Goal: Information Seeking & Learning: Learn about a topic

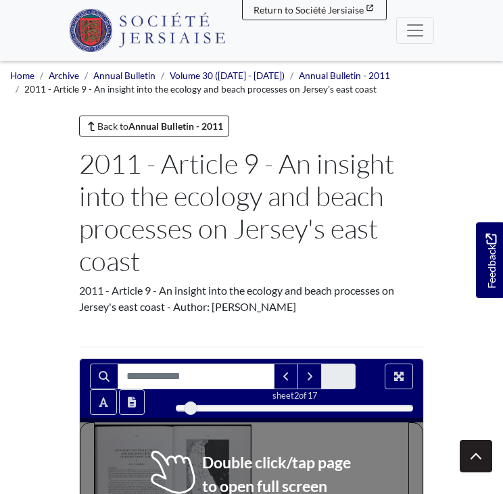
scroll to position [309, 0]
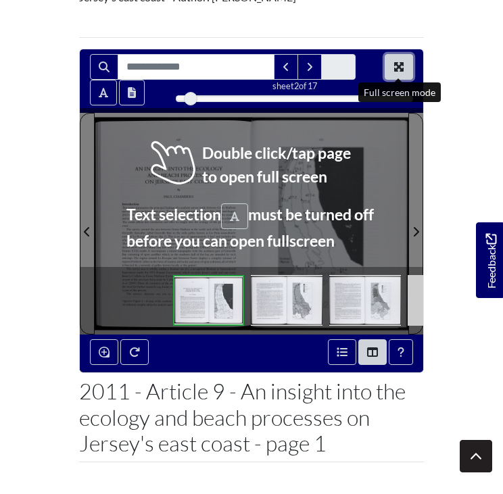
click at [403, 62] on icon "Full screen mode" at bounding box center [398, 66] width 9 height 9
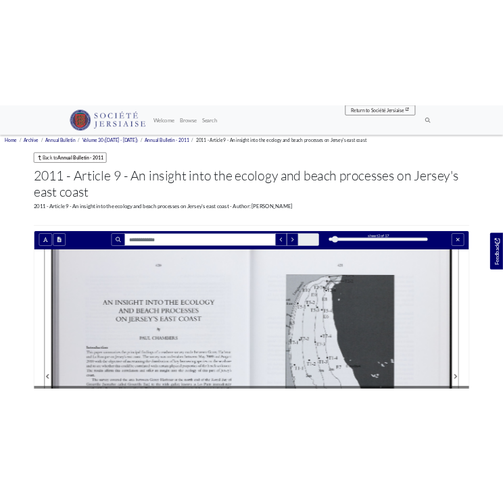
scroll to position [0, 0]
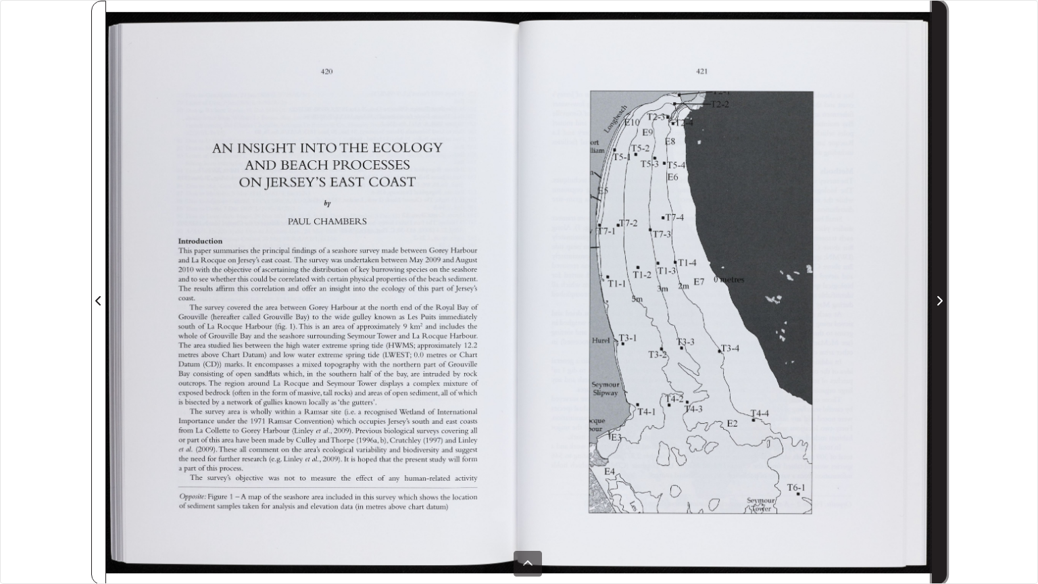
click at [502, 284] on span "Next Page" at bounding box center [939, 292] width 14 height 582
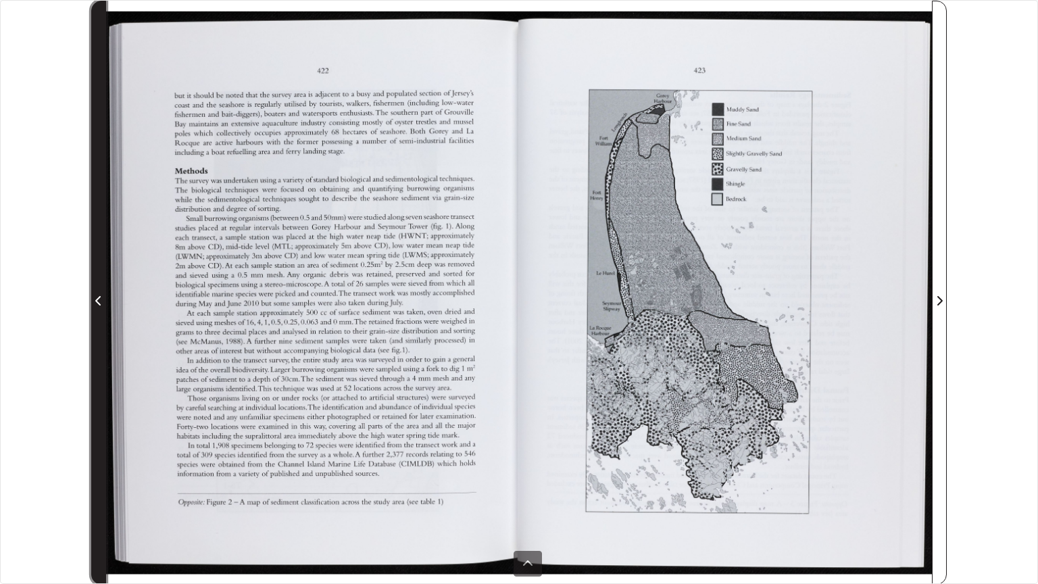
click at [97, 270] on span "Previous Page" at bounding box center [99, 292] width 14 height 582
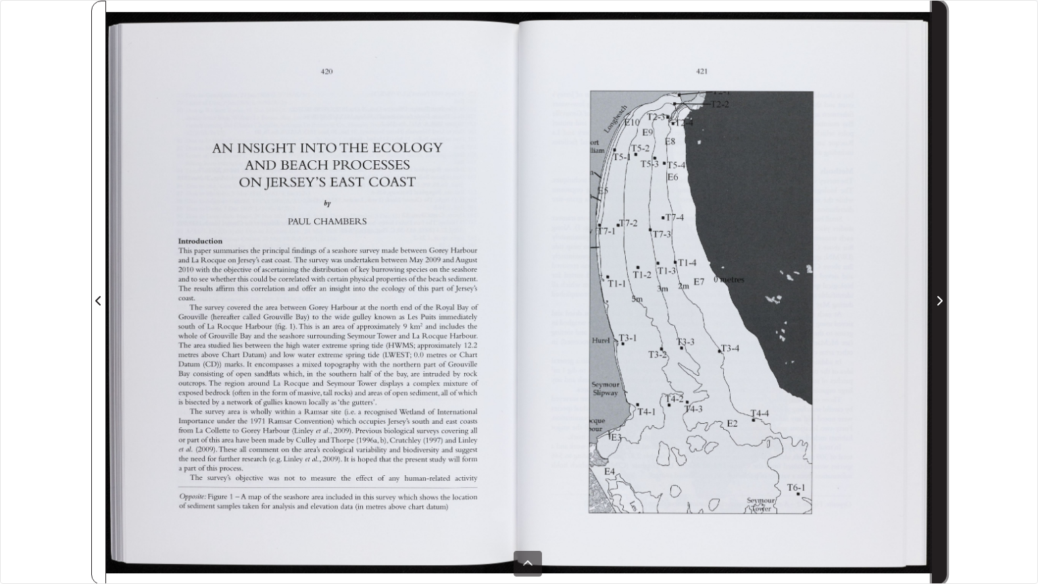
click at [502, 288] on span "Next Page" at bounding box center [939, 292] width 14 height 582
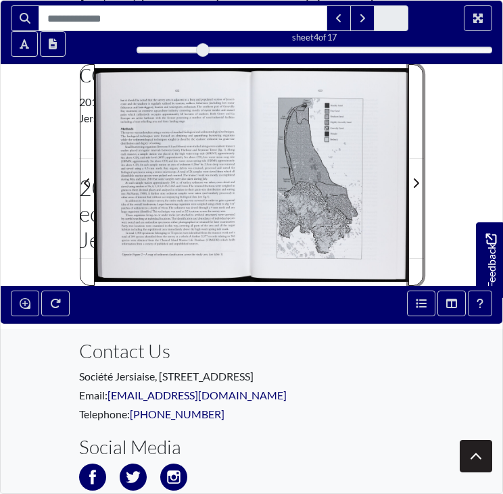
scroll to position [189, 0]
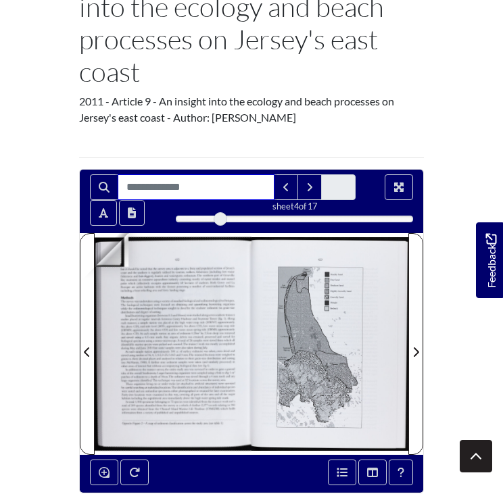
click at [144, 181] on input "Search for" at bounding box center [196, 187] width 157 height 26
type input "*****"
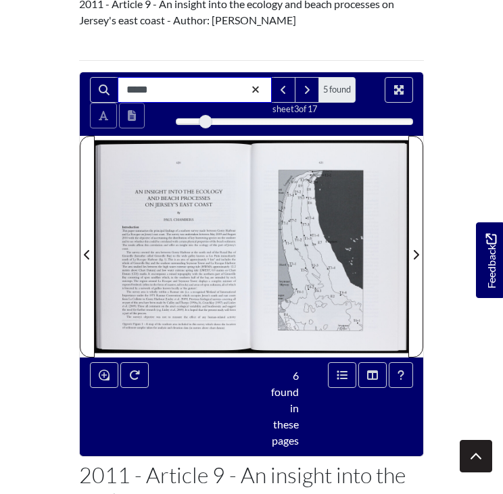
scroll to position [303, 0]
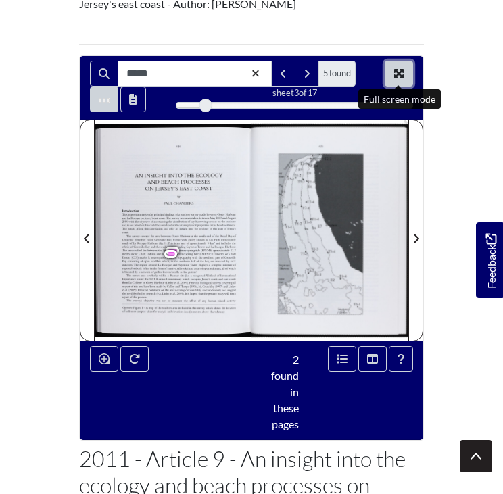
click at [408, 68] on button "Full screen mode" at bounding box center [398, 74] width 28 height 26
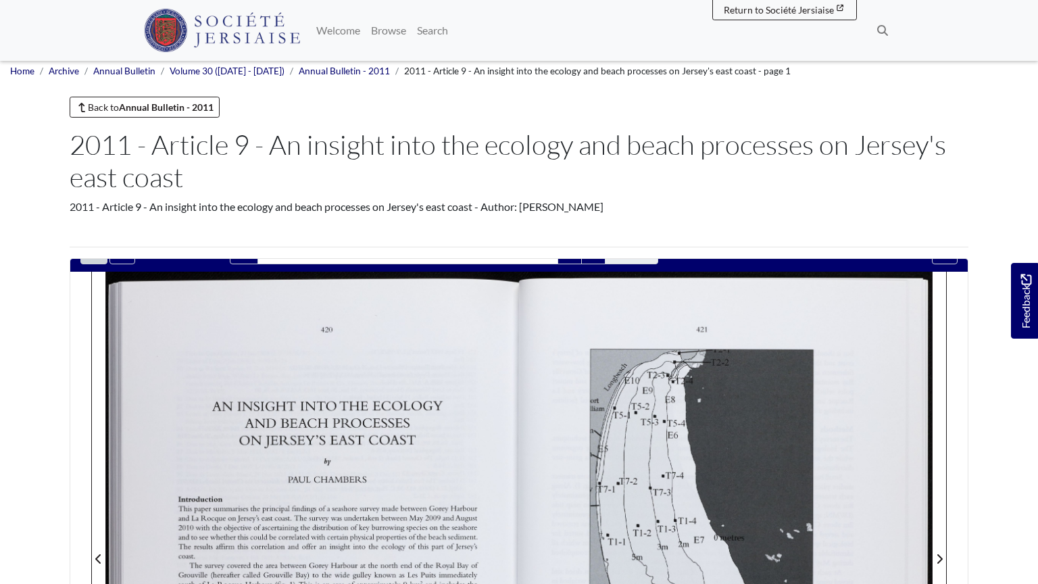
scroll to position [0, 0]
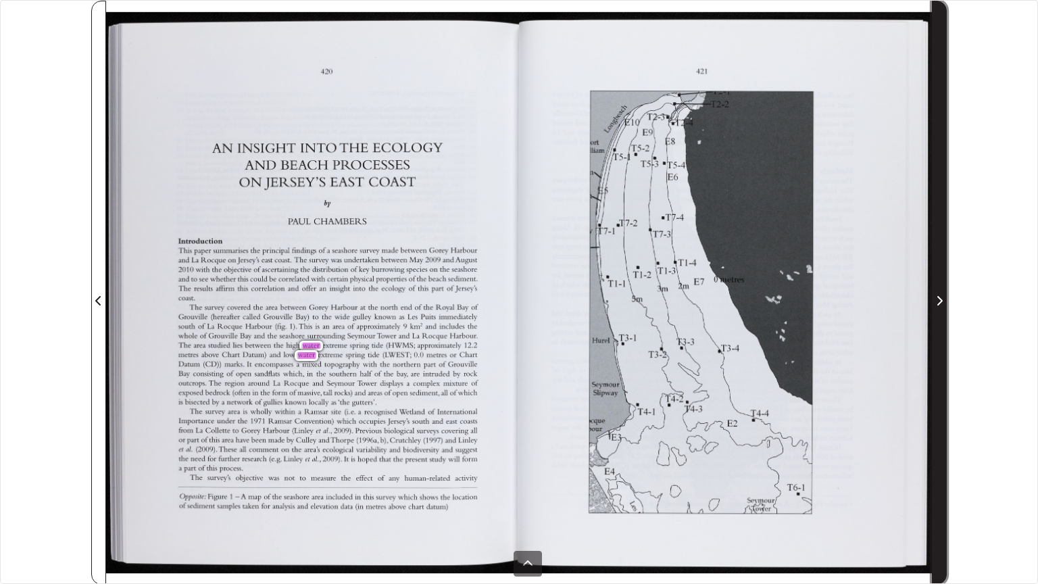
click at [502, 293] on span "Next Page" at bounding box center [939, 301] width 14 height 16
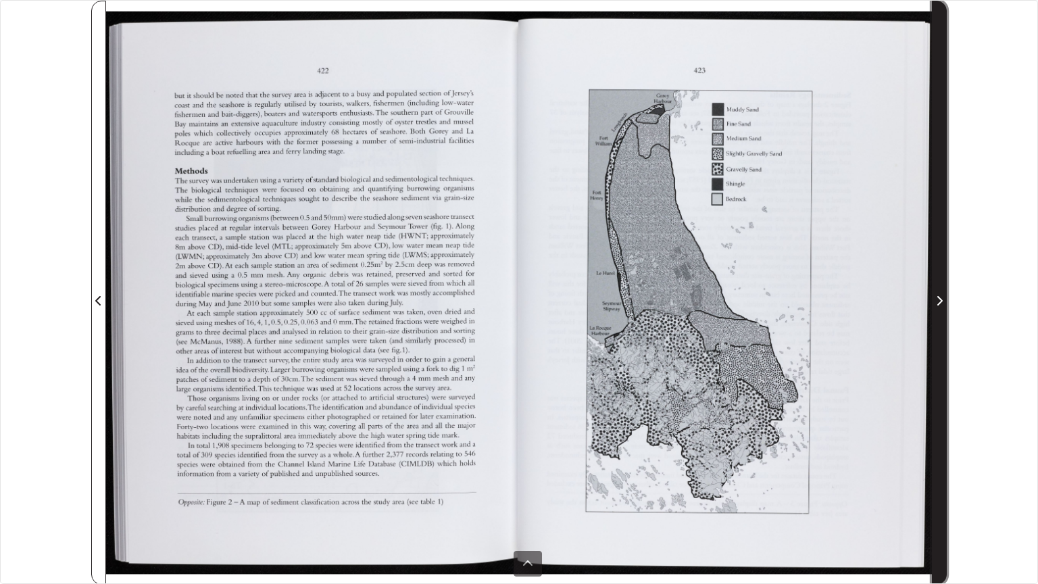
click at [502, 293] on span "Next Page" at bounding box center [939, 301] width 14 height 16
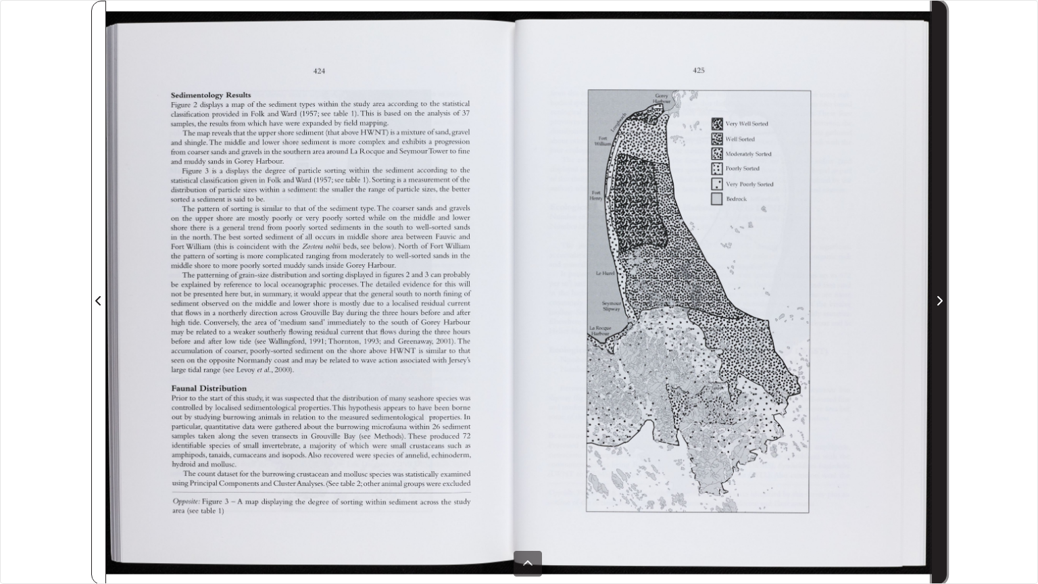
click at [502, 293] on span "Next Page" at bounding box center [939, 301] width 14 height 16
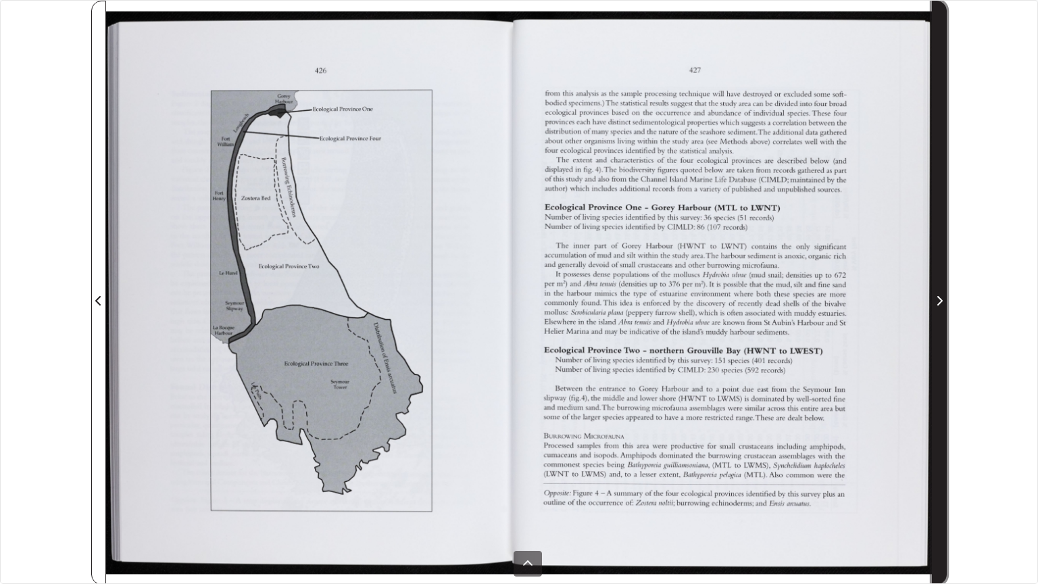
click at [502, 293] on span "Next Page" at bounding box center [939, 301] width 14 height 16
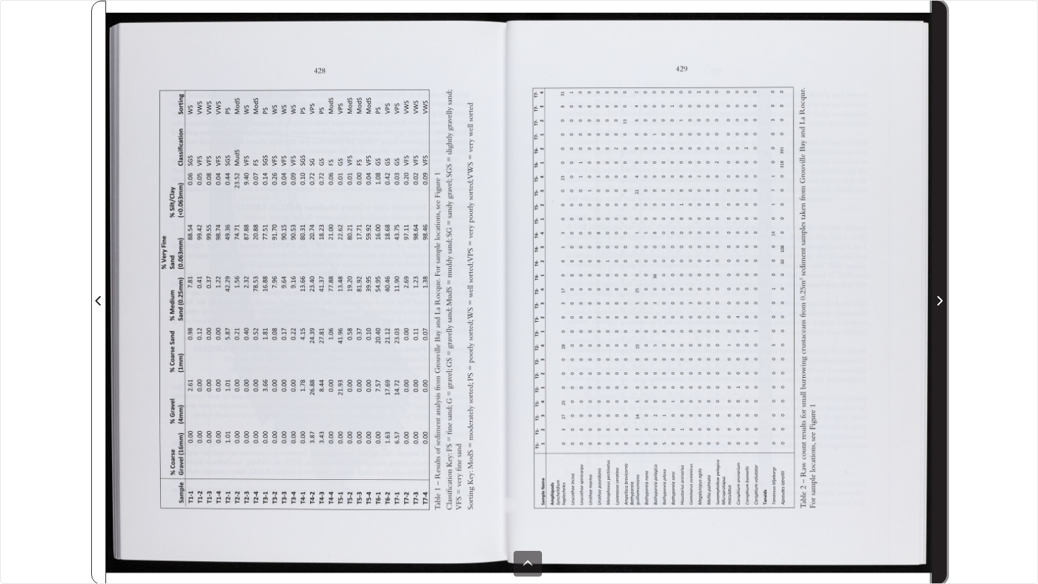
click at [502, 293] on span "Next Page" at bounding box center [939, 301] width 14 height 16
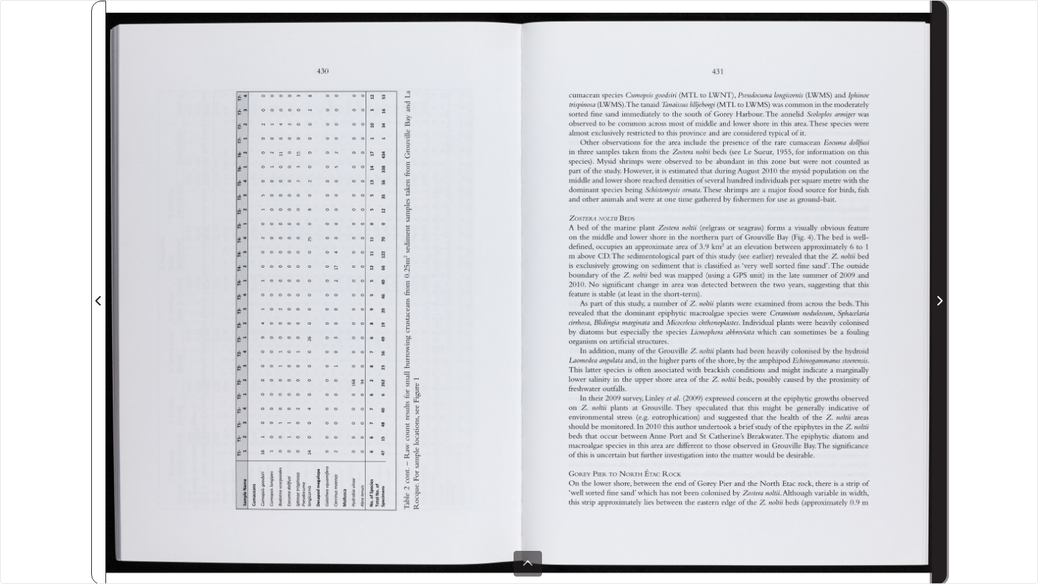
click at [502, 293] on span "Next Page" at bounding box center [939, 301] width 14 height 16
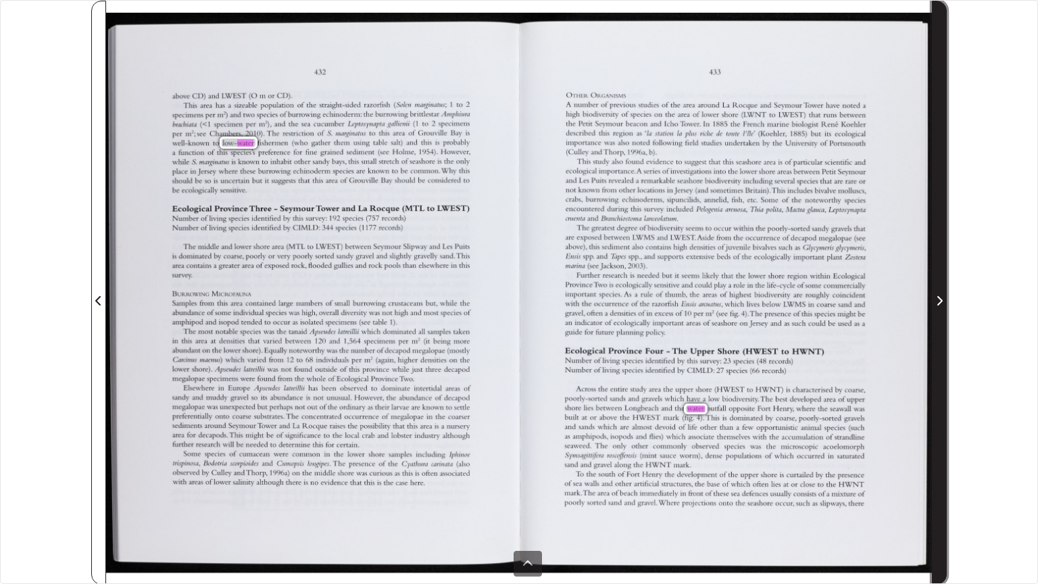
click at [502, 293] on span "Next Page" at bounding box center [939, 301] width 14 height 16
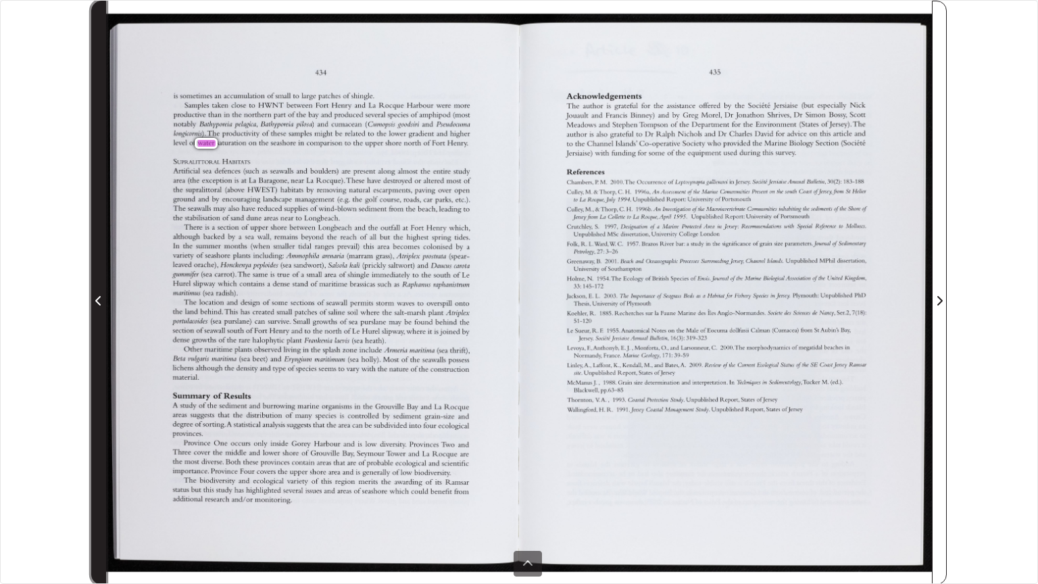
click at [97, 282] on span "Previous Page" at bounding box center [99, 292] width 14 height 582
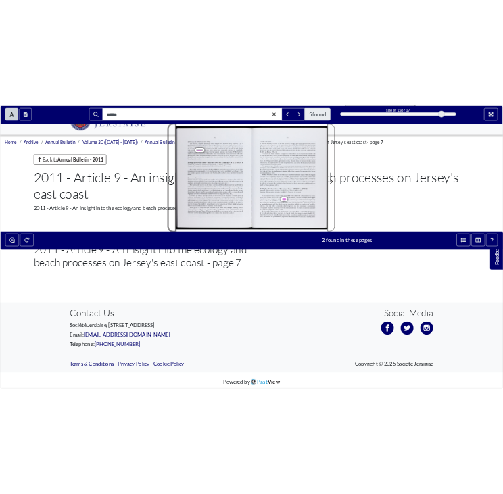
scroll to position [281, 0]
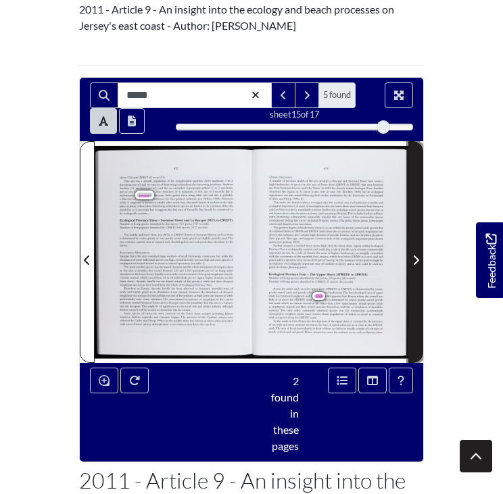
click at [414, 286] on span "Next Page" at bounding box center [416, 252] width 14 height 220
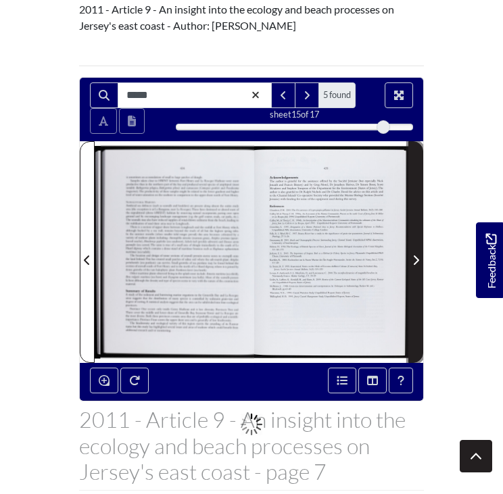
click at [414, 286] on span "Next Page" at bounding box center [416, 252] width 14 height 220
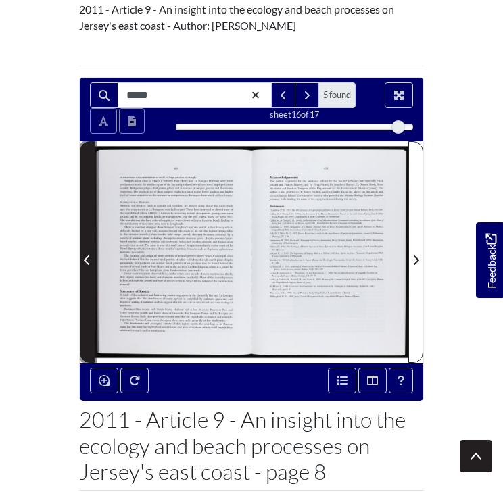
click at [85, 234] on span "Previous Page" at bounding box center [87, 252] width 14 height 220
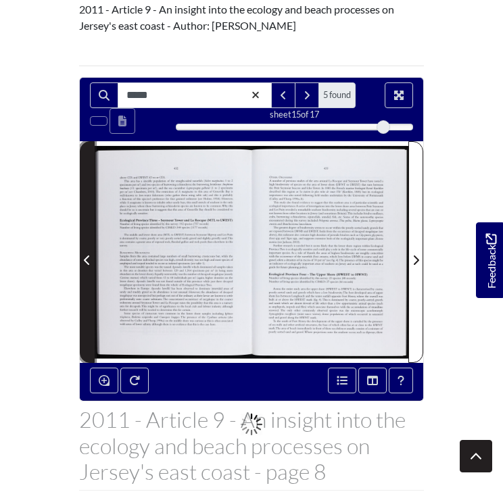
click at [85, 234] on span "Previous Page" at bounding box center [87, 252] width 14 height 220
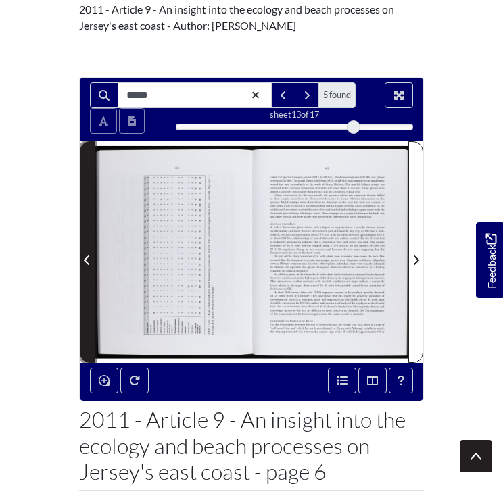
click at [85, 234] on span "Previous Page" at bounding box center [87, 252] width 14 height 220
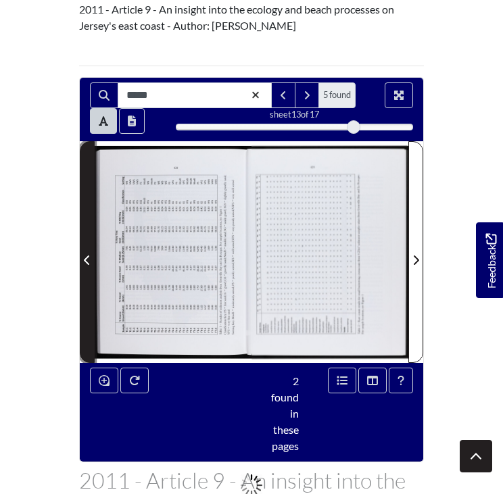
click at [85, 234] on span "Previous Page" at bounding box center [87, 252] width 14 height 220
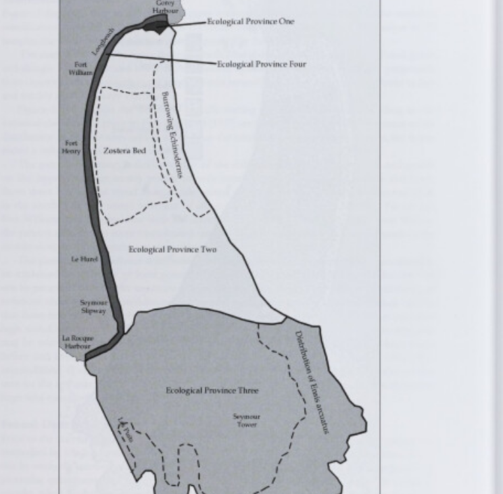
scroll to position [281, 0]
